Goal: Complete application form: Complete application form

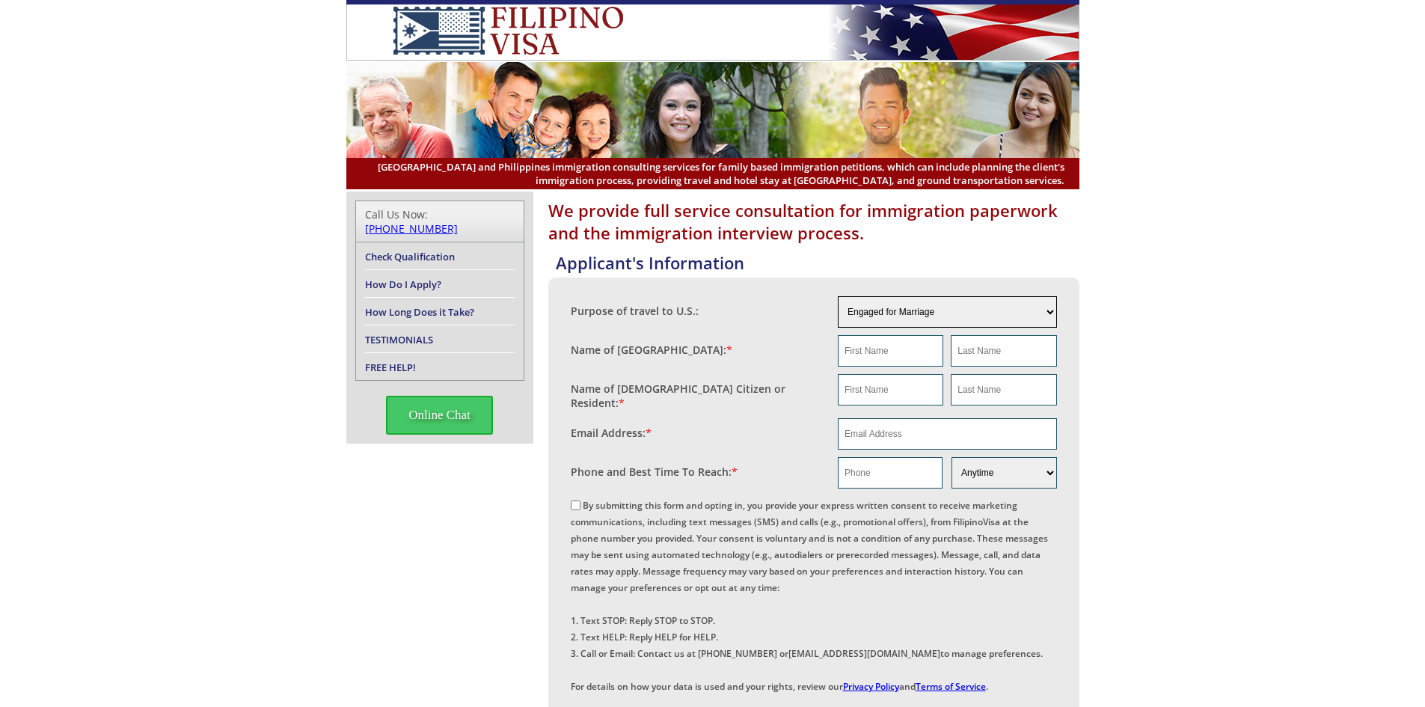
click at [1046, 307] on select "Engaged for Marriage Already Married to [DEMOGRAPHIC_DATA] Citizen / Resident F…" at bounding box center [947, 311] width 219 height 31
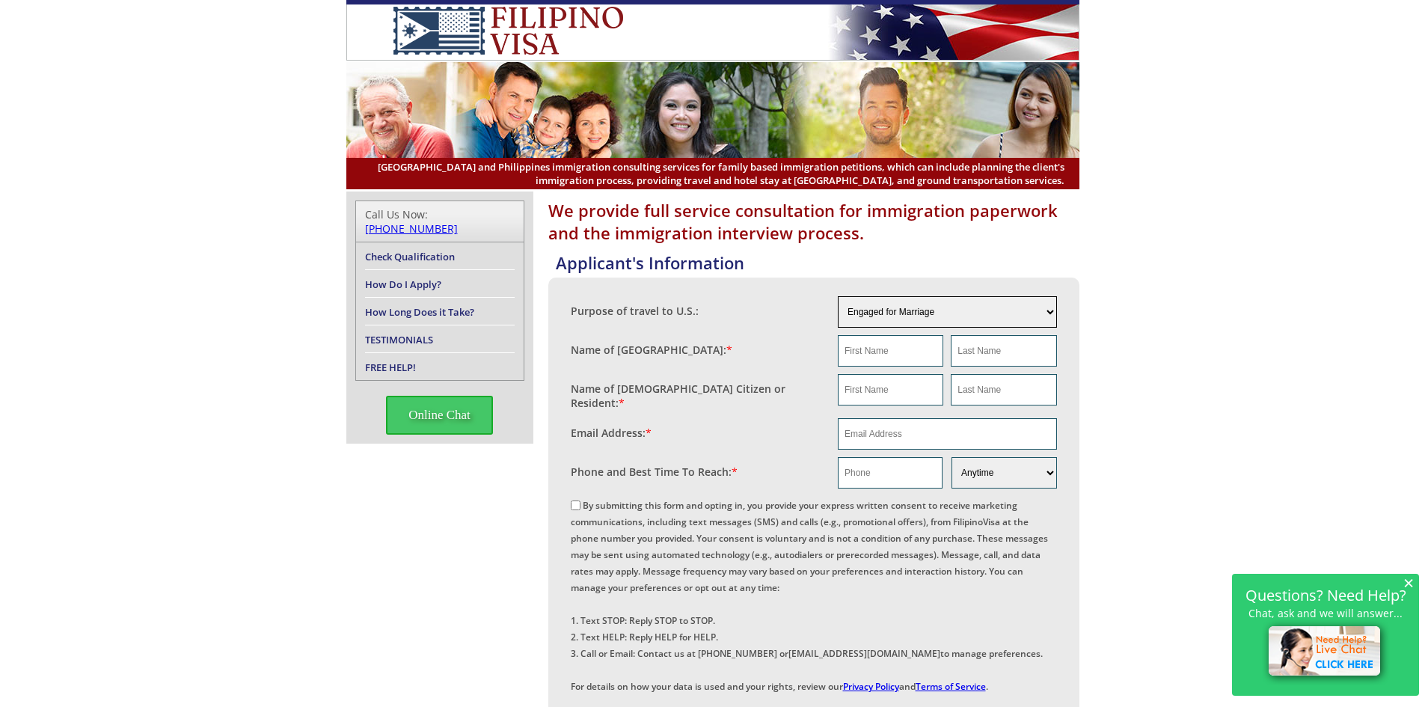
select select "3"
click at [838, 296] on select "Engaged for Marriage Already Married to [DEMOGRAPHIC_DATA] Citizen / Resident F…" at bounding box center [947, 311] width 219 height 31
click at [906, 342] on input "text" at bounding box center [890, 350] width 105 height 31
type input "[PERSON_NAME]"
type input "Ong"
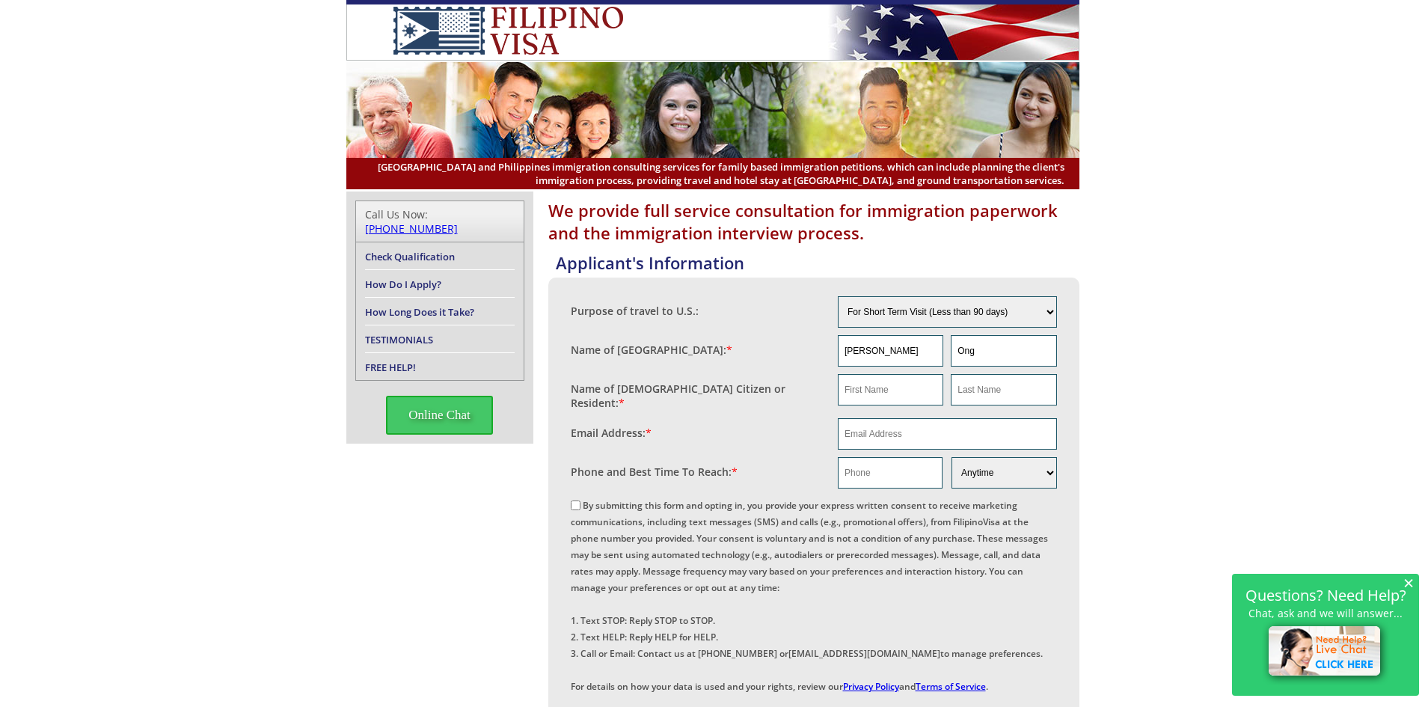
type input "[PERSON_NAME]"
type input "Ong"
type input "[EMAIL_ADDRESS][DOMAIN_NAME]"
type input "09395439195"
click at [898, 396] on input "[PERSON_NAME]" at bounding box center [890, 389] width 105 height 31
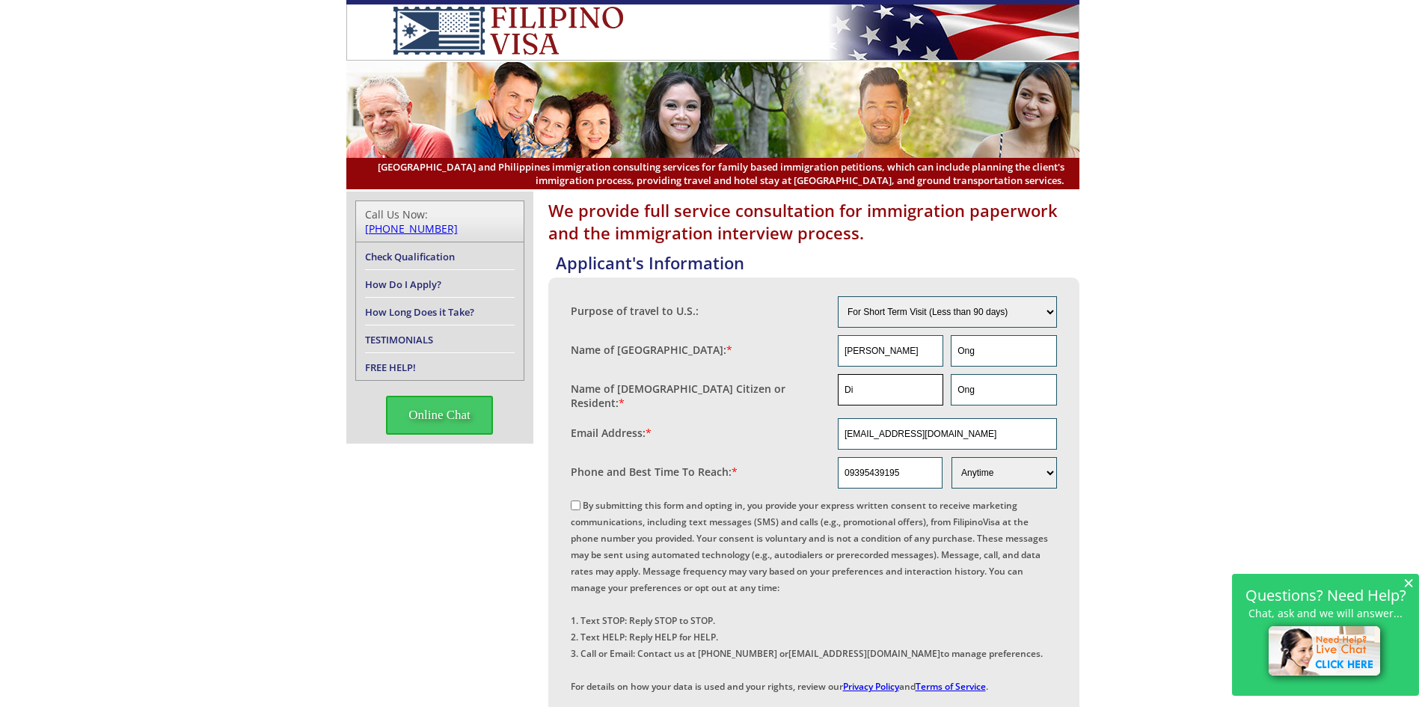
type input "D"
click at [898, 396] on input "text" at bounding box center [890, 389] width 105 height 31
type input "Rameses"
click at [983, 394] on input "Ong" at bounding box center [1003, 389] width 105 height 31
type input "O"
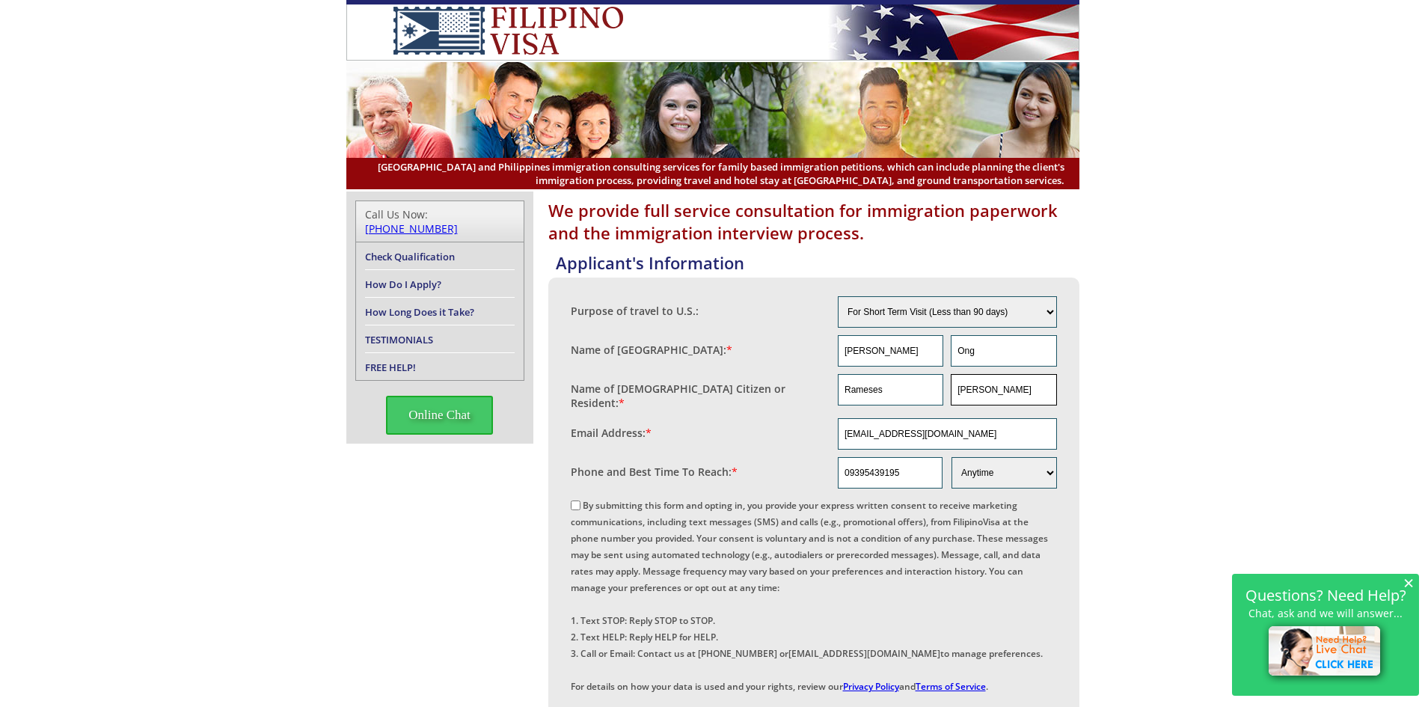
type input "[PERSON_NAME]"
click at [574, 500] on input "By submitting this form and opting in, you provide your express written consent…" at bounding box center [576, 505] width 10 height 10
click at [1248, 447] on div "We provide full service consultation for immigration paperwork and the immigrat…" at bounding box center [712, 641] width 1425 height 900
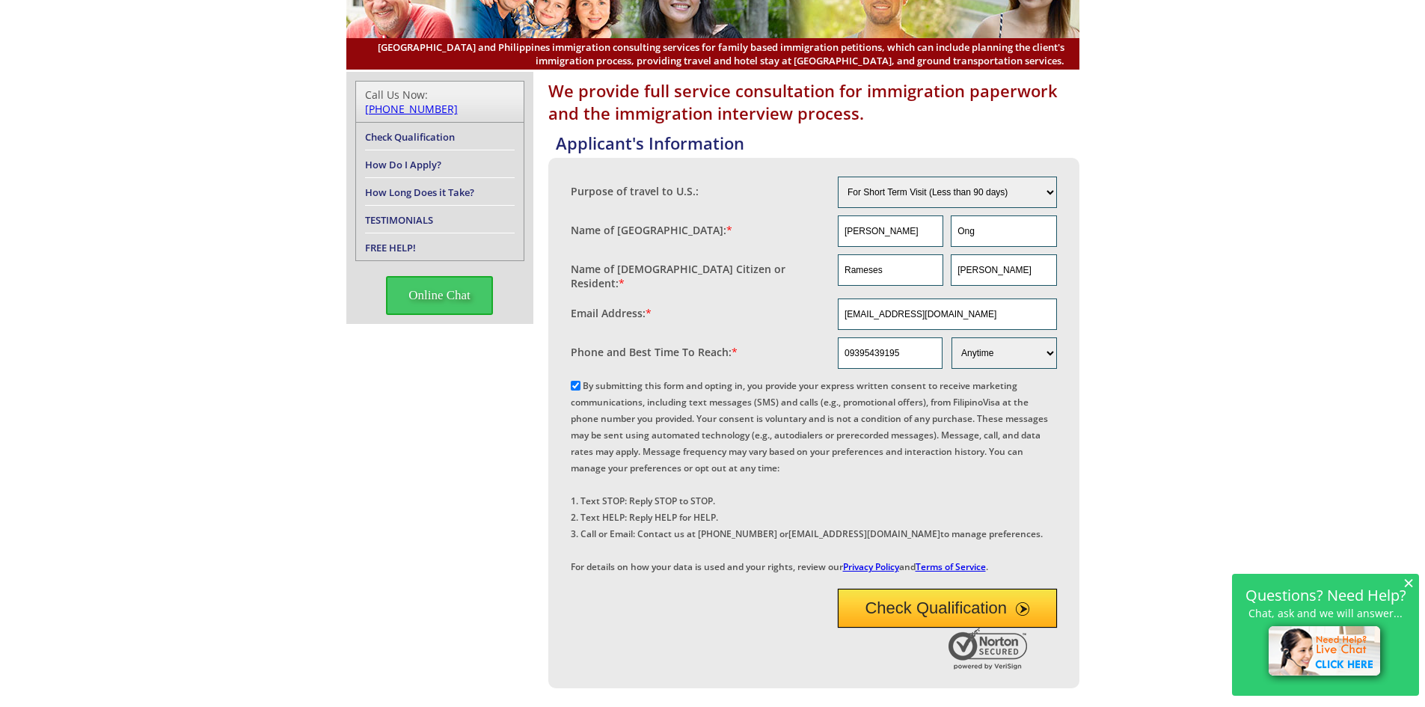
scroll to position [90, 0]
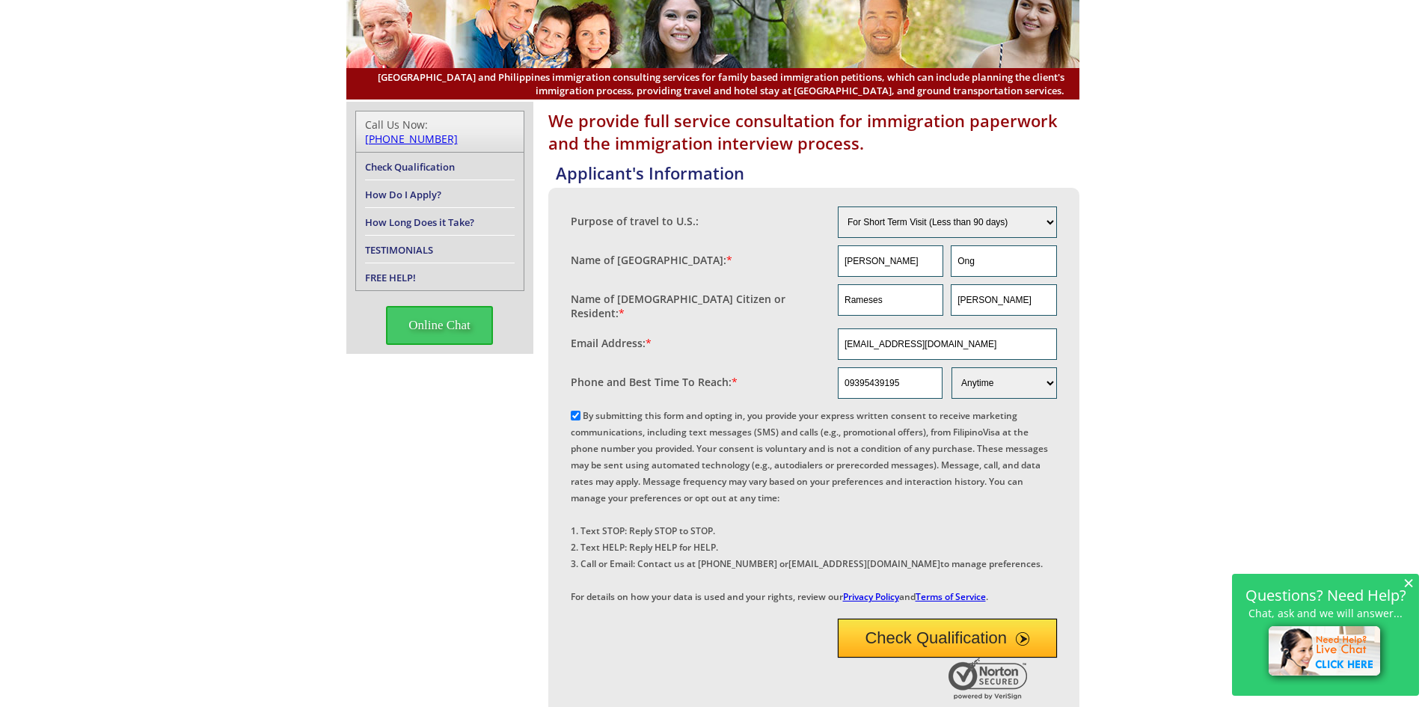
click at [577, 412] on input "By submitting this form and opting in, you provide your express written consent…" at bounding box center [576, 416] width 10 height 10
checkbox input "false"
click at [1144, 362] on div "We provide full service consultation for immigration paperwork and the immigrat…" at bounding box center [712, 552] width 1425 height 900
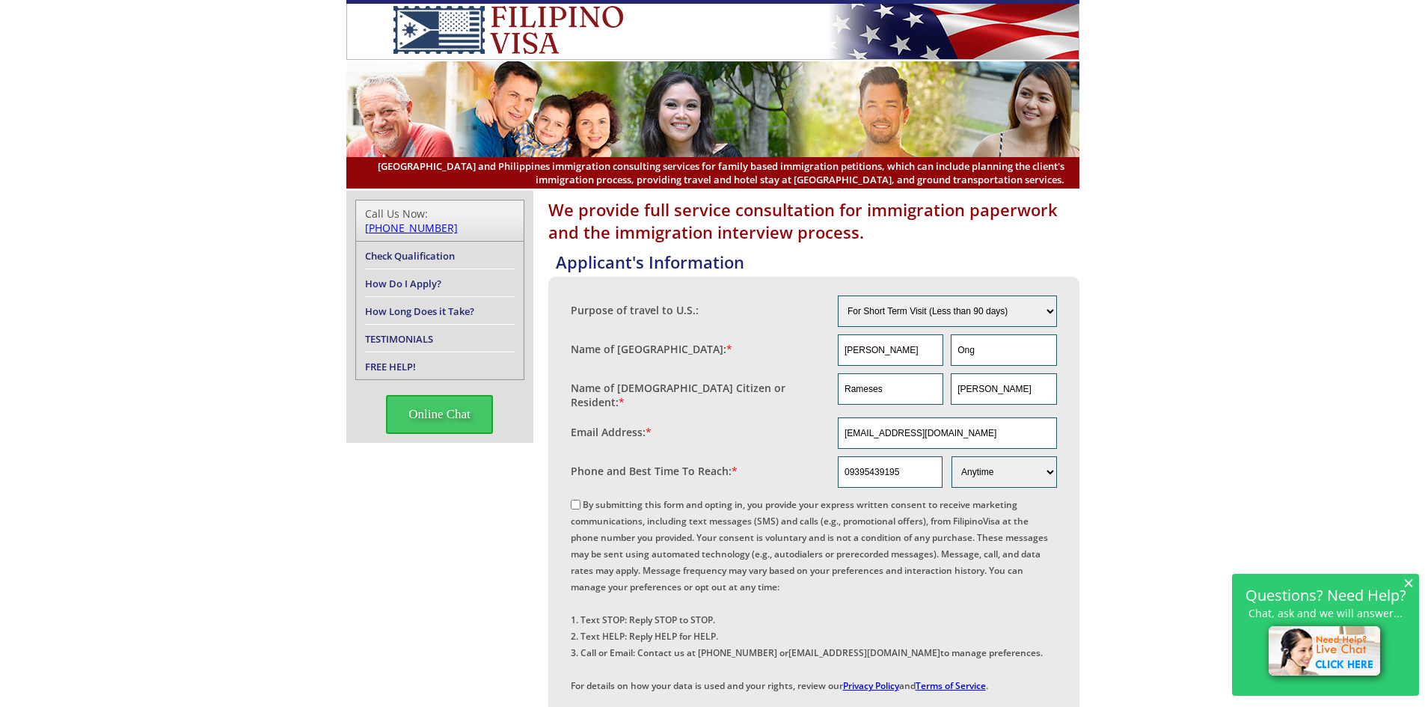
scroll to position [0, 0]
